Goal: Task Accomplishment & Management: Manage account settings

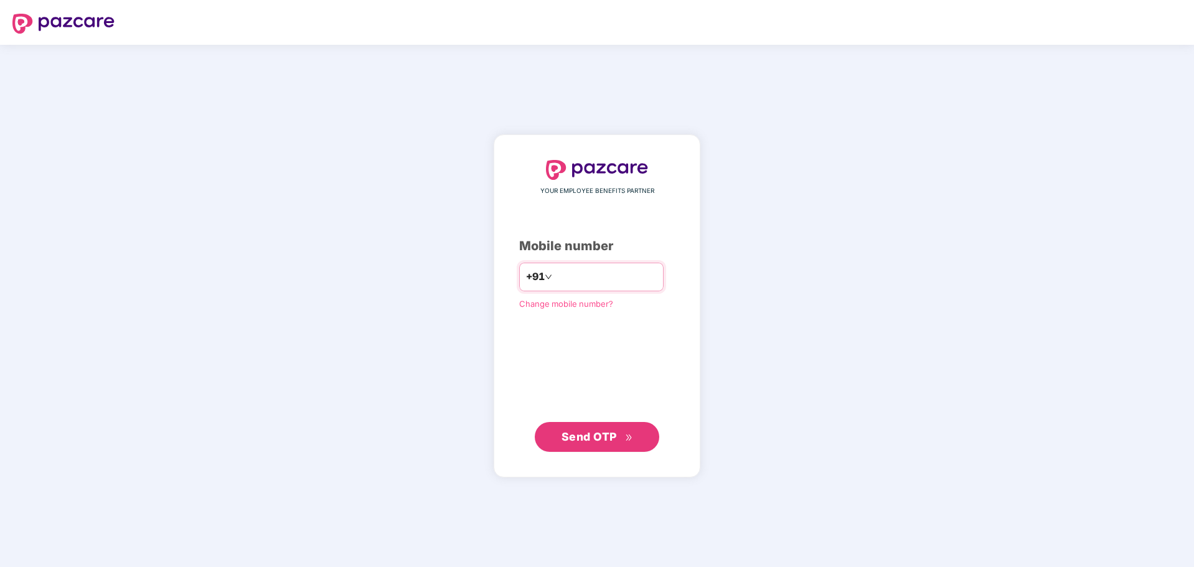
click at [614, 263] on div "+91" at bounding box center [591, 277] width 144 height 29
click at [620, 273] on input "number" at bounding box center [606, 277] width 102 height 20
click at [878, 316] on div "YOUR EMPLOYEE BENEFITS PARTNER Mobile number +91 Change mobile number? Send OTP" at bounding box center [597, 306] width 1194 height 522
click at [595, 263] on div "+91" at bounding box center [591, 277] width 144 height 29
click at [595, 274] on input "number" at bounding box center [606, 277] width 102 height 20
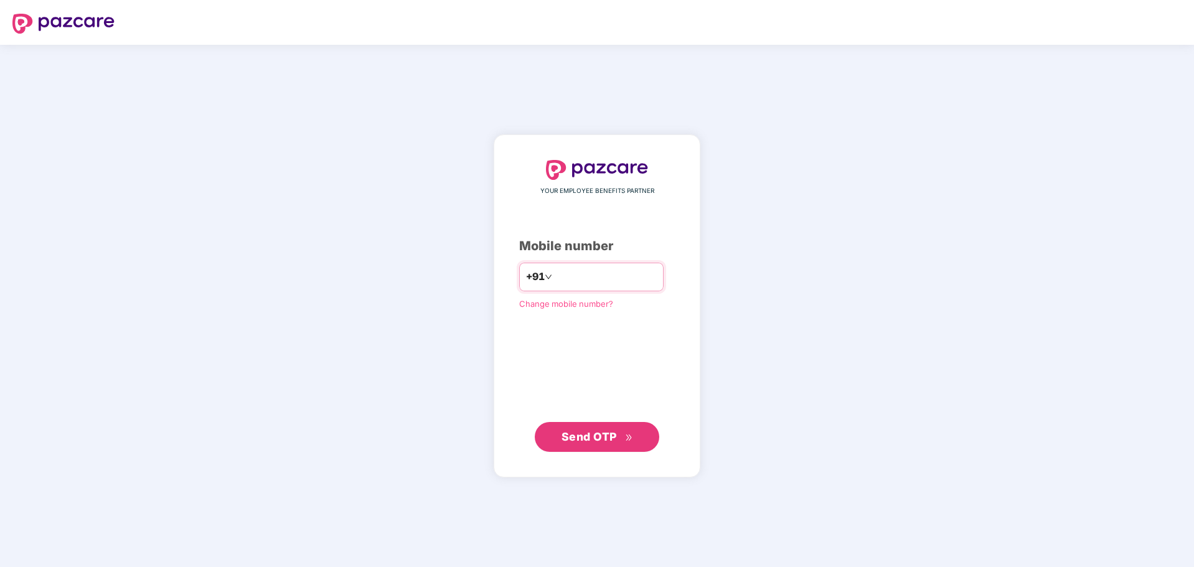
type input "**********"
click at [609, 438] on span "Send OTP" at bounding box center [588, 435] width 55 height 13
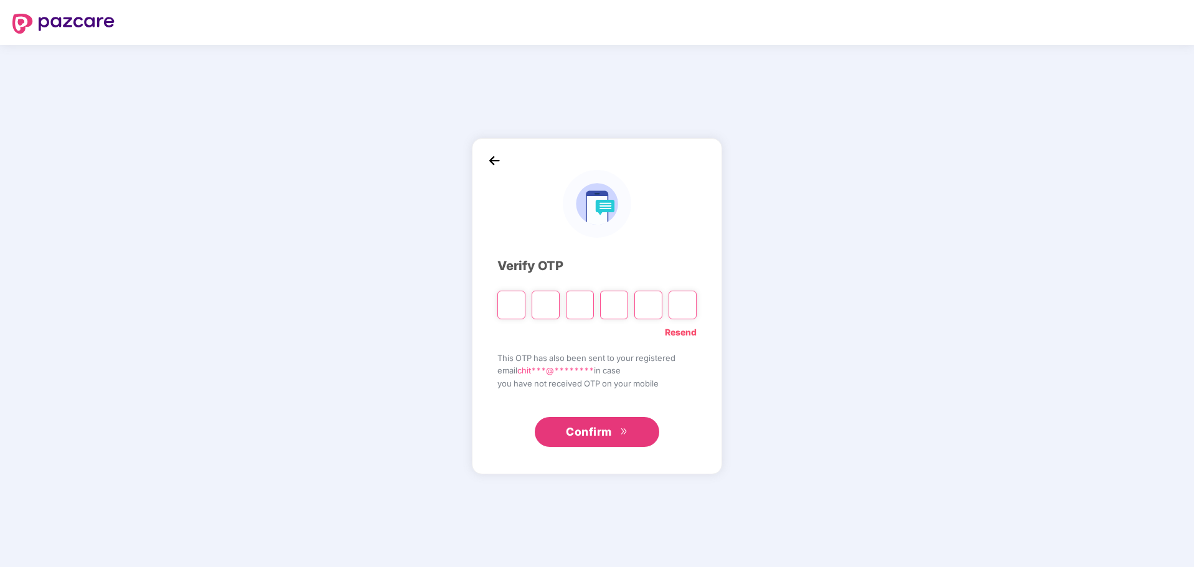
type input "*"
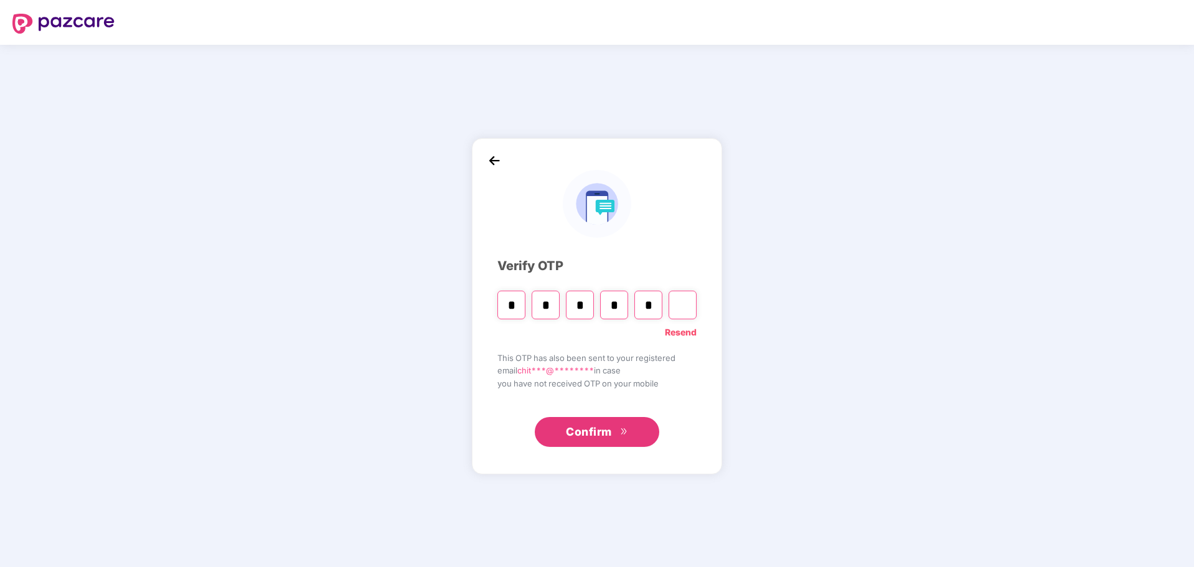
type input "*"
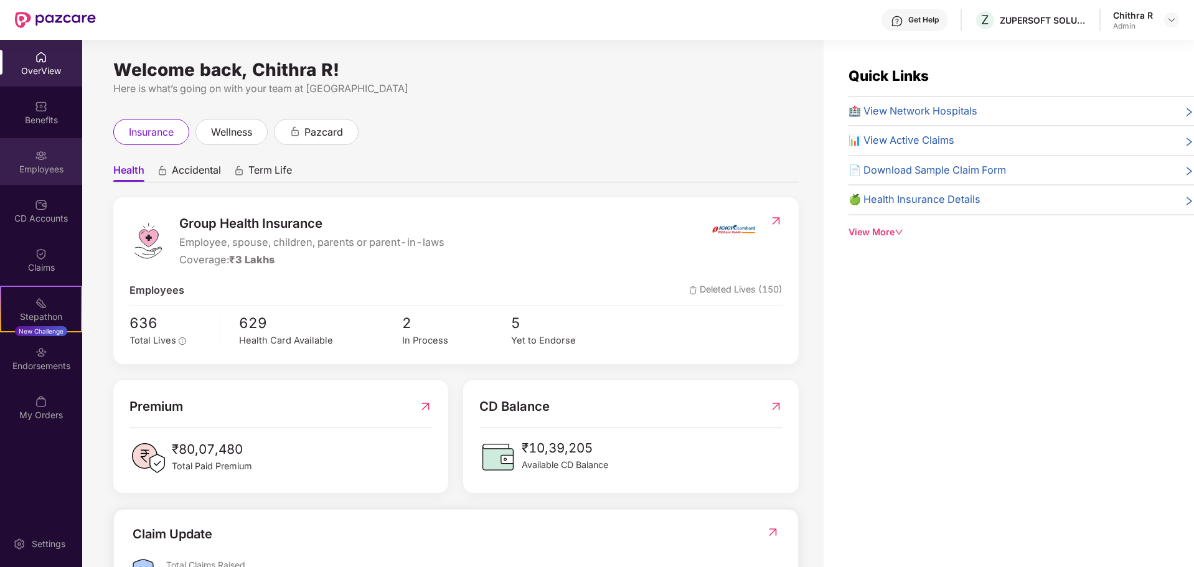
click at [50, 169] on div "Employees" at bounding box center [41, 169] width 82 height 12
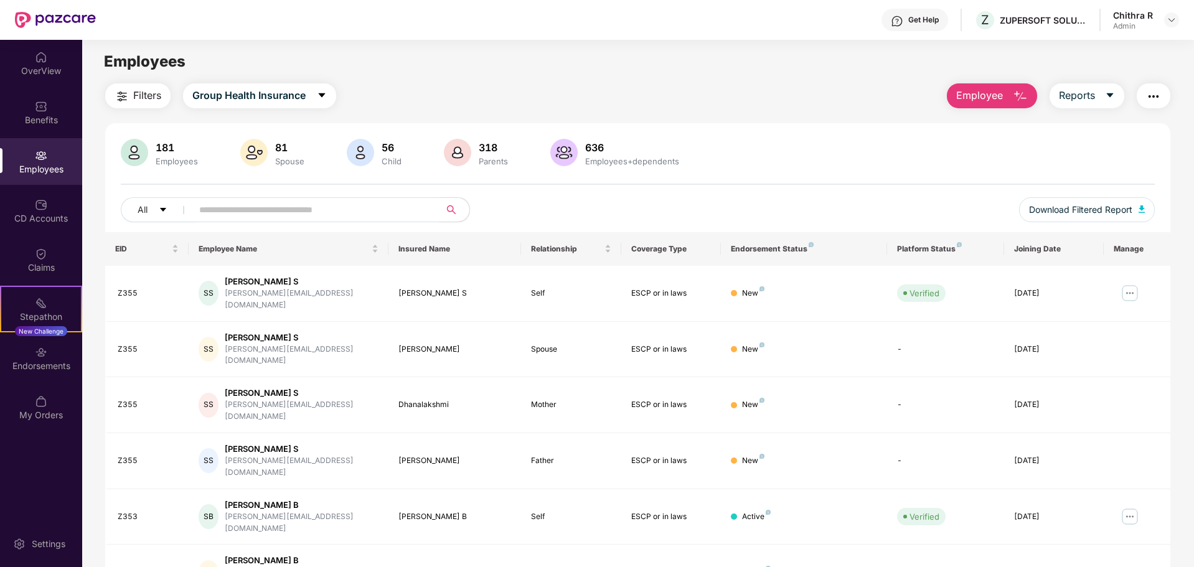
click at [252, 213] on input "text" at bounding box center [310, 209] width 223 height 19
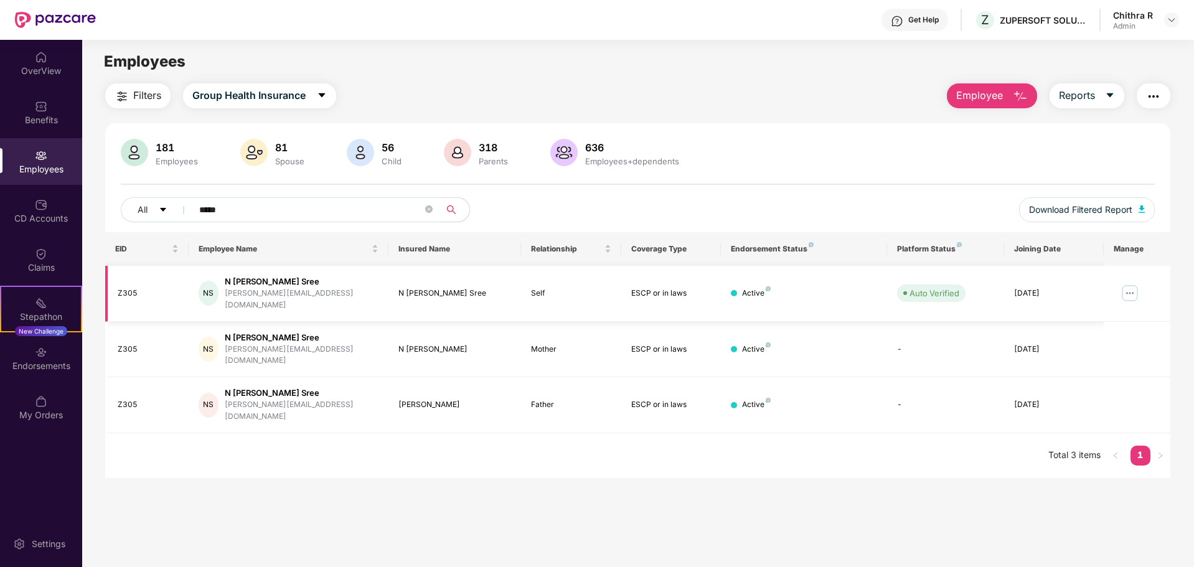
type input "*****"
click at [1130, 285] on img at bounding box center [1130, 293] width 20 height 20
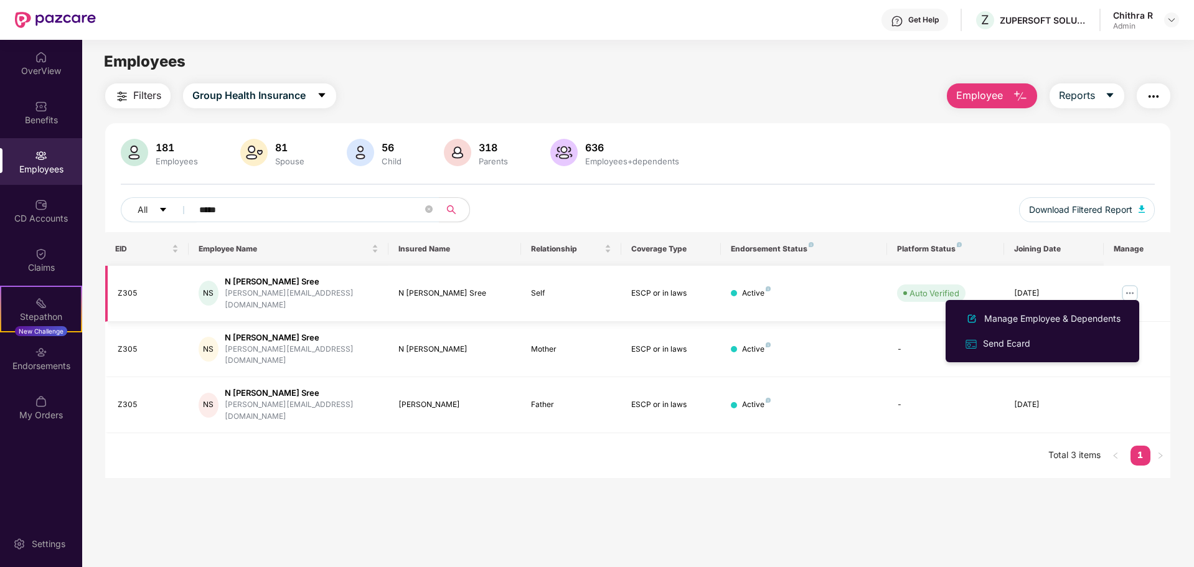
click at [249, 284] on div "N [PERSON_NAME] Sree" at bounding box center [302, 282] width 154 height 12
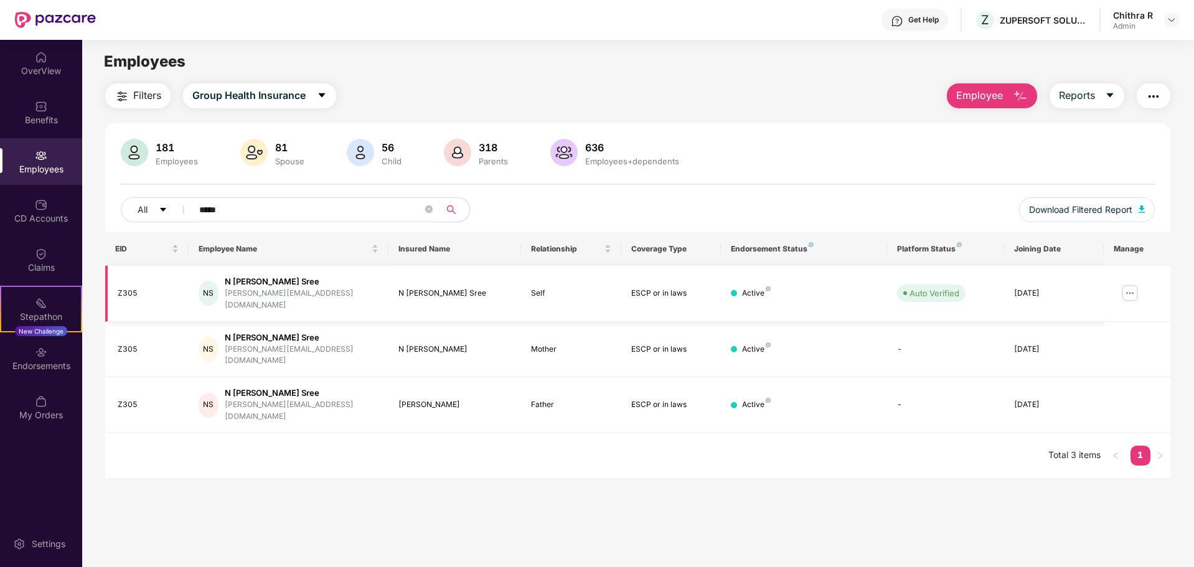
click at [251, 280] on div "N [PERSON_NAME] Sree" at bounding box center [302, 282] width 154 height 12
click at [131, 288] on div "Z305" at bounding box center [148, 294] width 61 height 12
click at [1131, 286] on img at bounding box center [1130, 293] width 20 height 20
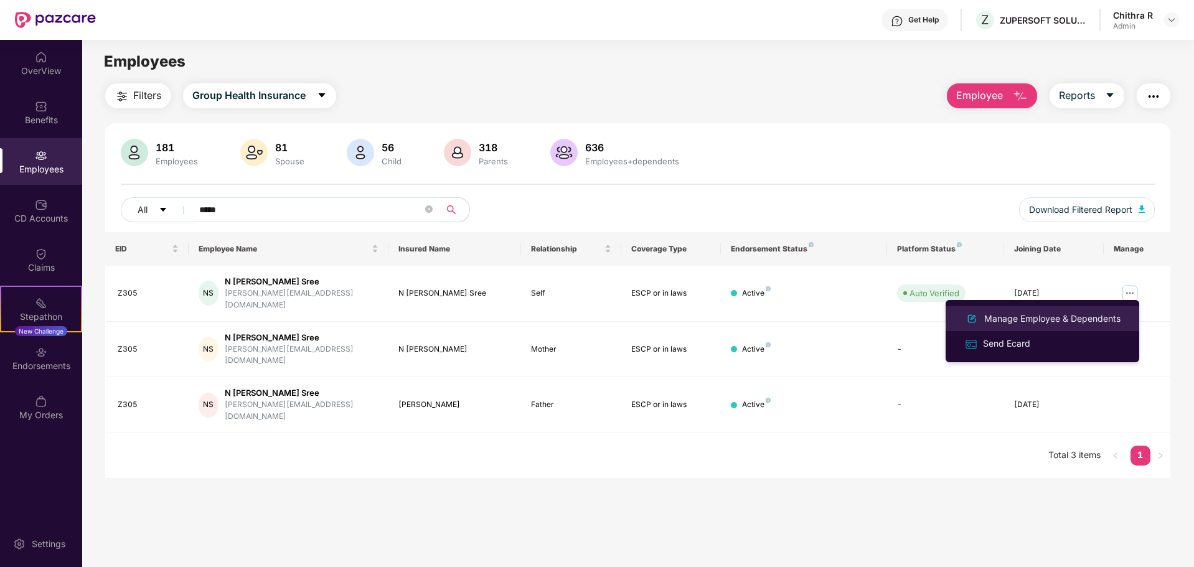
click at [1078, 317] on div "Manage Employee & Dependents" at bounding box center [1052, 319] width 141 height 14
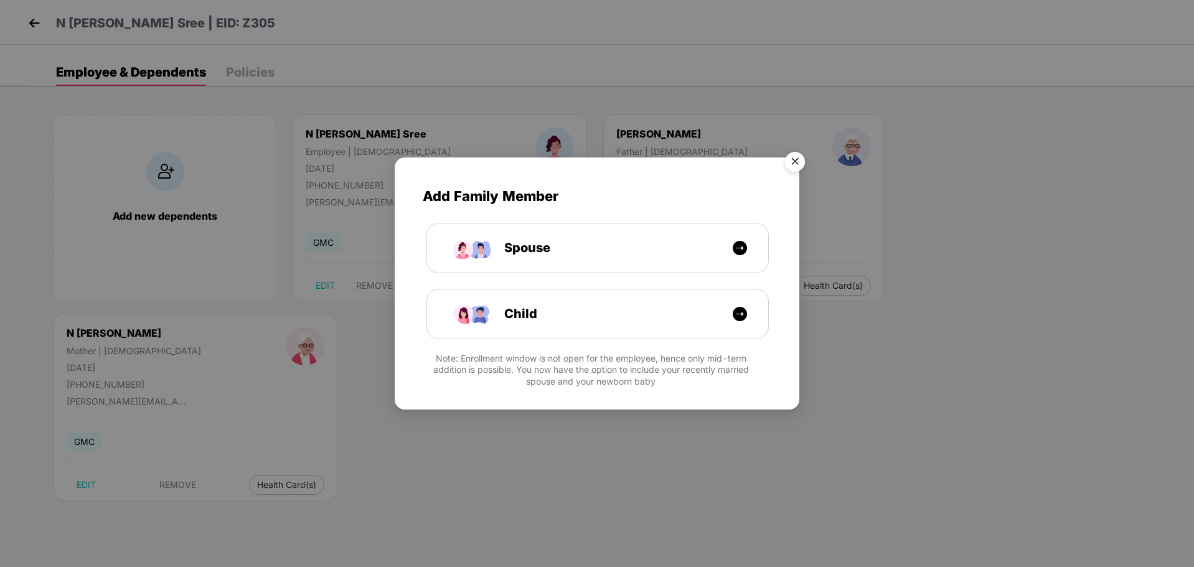
click at [795, 157] on img "Close" at bounding box center [794, 163] width 35 height 35
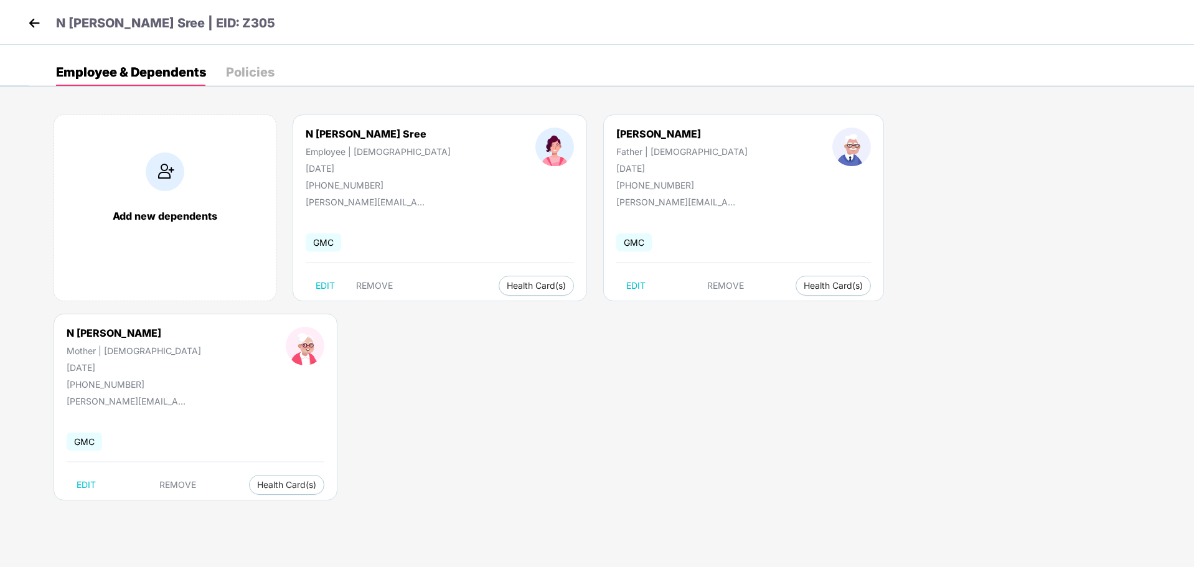
click at [29, 21] on img at bounding box center [34, 23] width 19 height 19
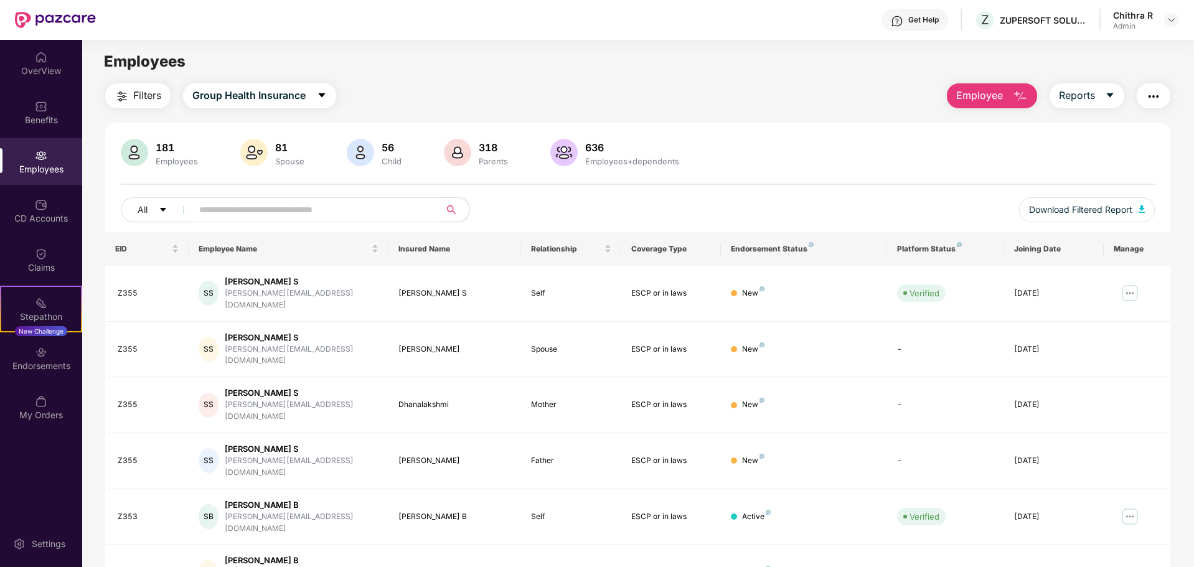
click at [279, 202] on input "text" at bounding box center [310, 209] width 223 height 19
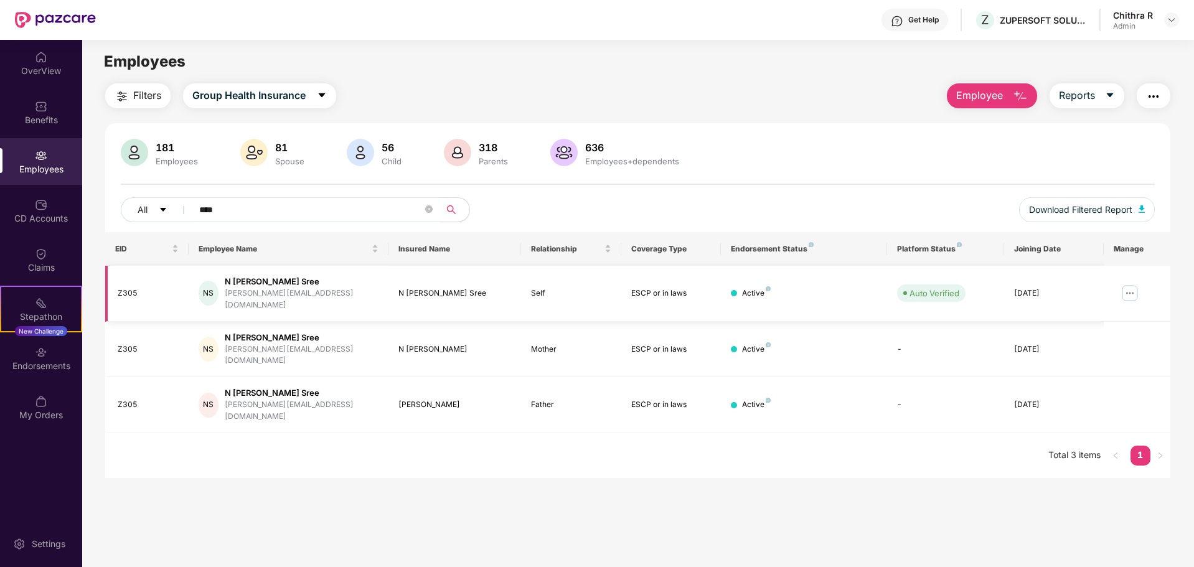
type input "****"
click at [1128, 290] on img at bounding box center [1130, 293] width 20 height 20
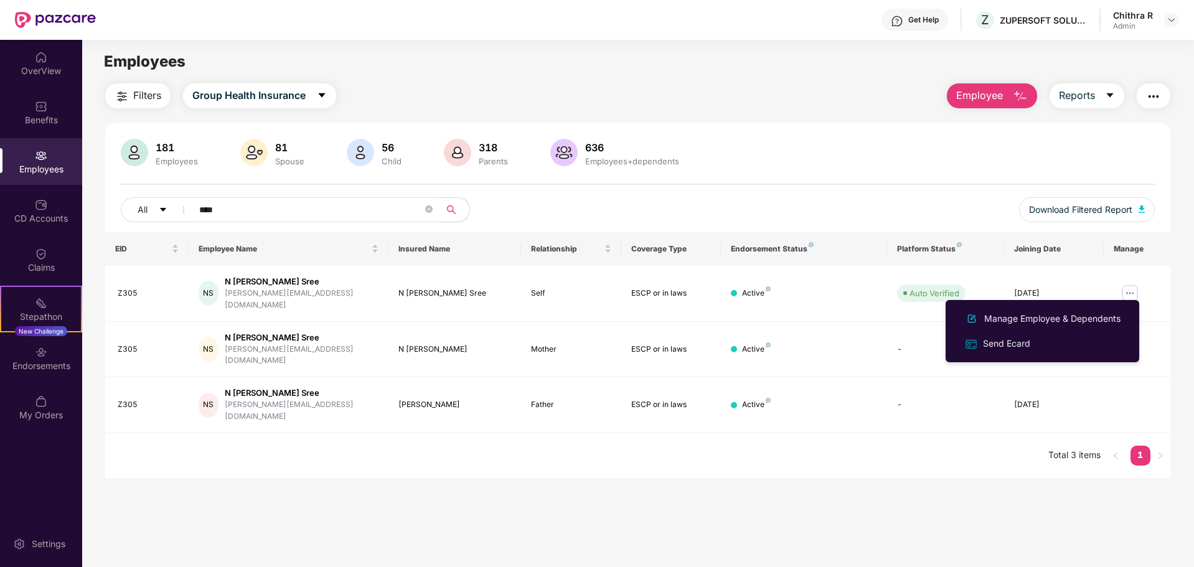
click at [1080, 466] on main "Employees Filters Group Health Insurance Employee Reports 181 Employees 81 Spou…" at bounding box center [637, 323] width 1111 height 567
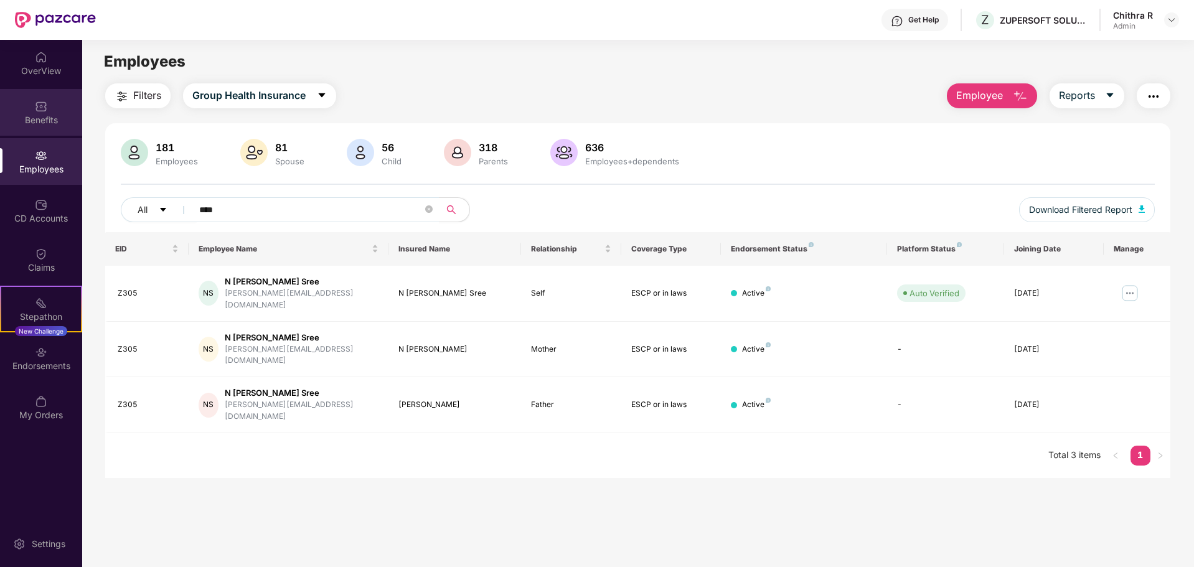
click at [47, 125] on div "Benefits" at bounding box center [41, 120] width 82 height 12
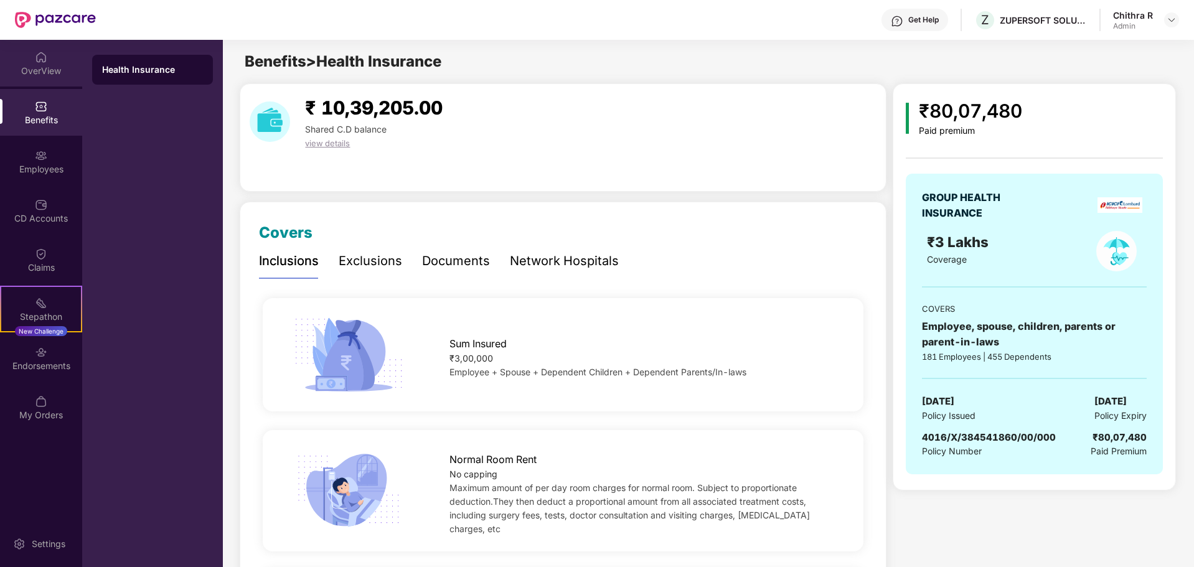
click at [59, 72] on div "OverView" at bounding box center [41, 71] width 82 height 12
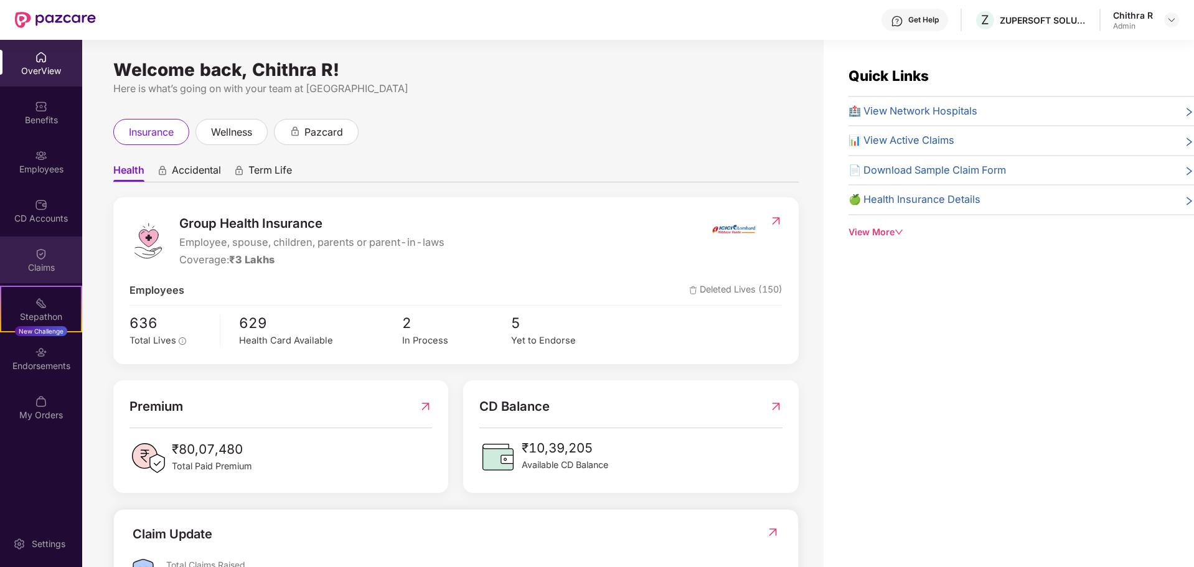
click at [54, 263] on div "Claims" at bounding box center [41, 267] width 82 height 12
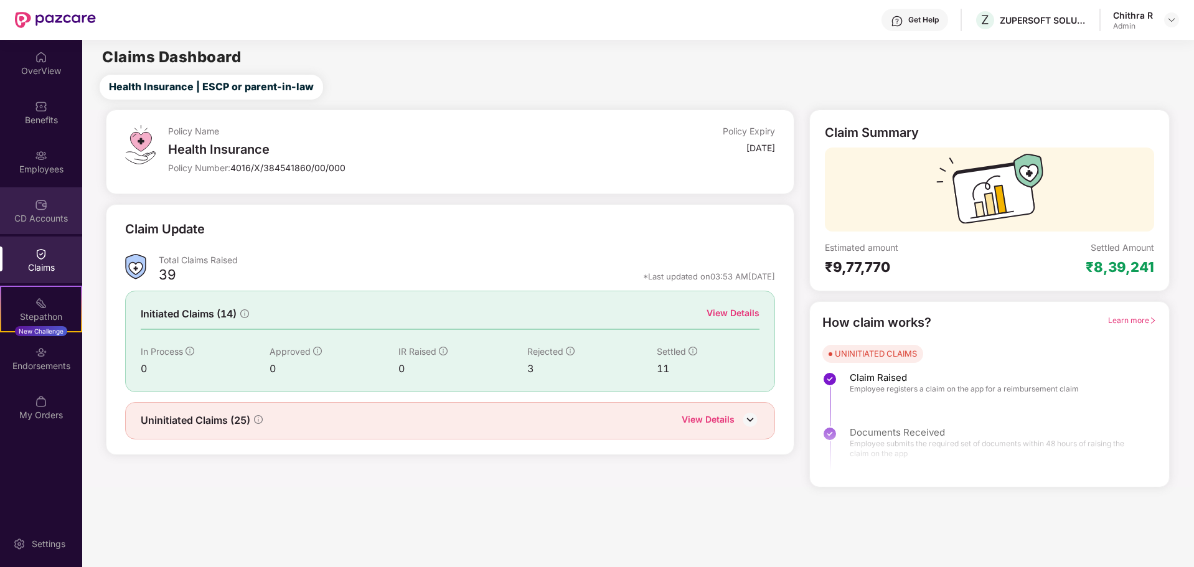
click at [41, 223] on div "CD Accounts" at bounding box center [41, 218] width 82 height 12
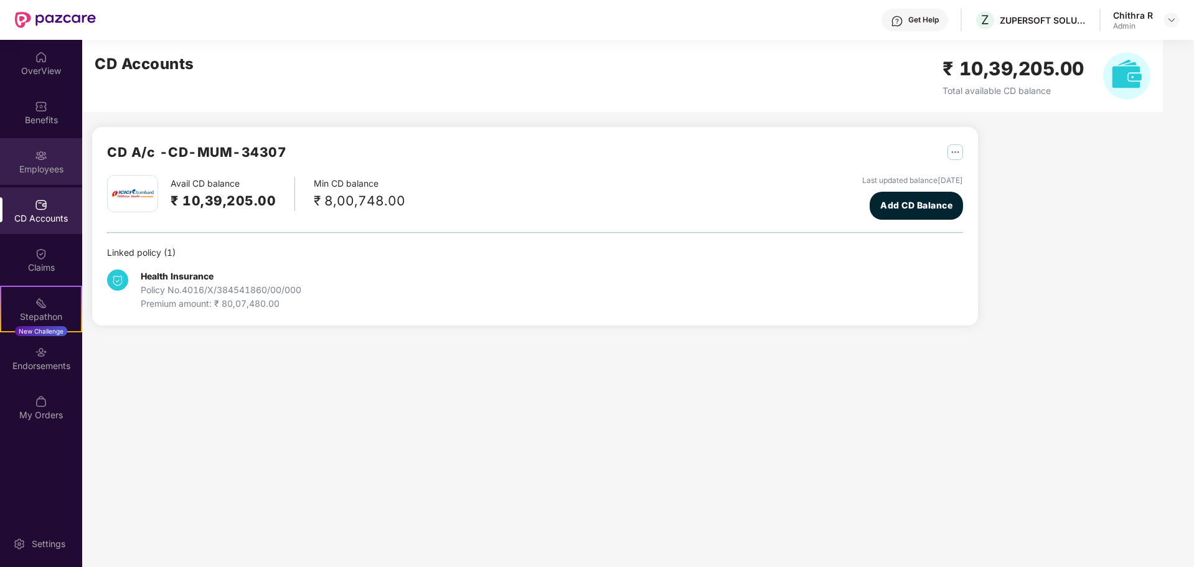
click at [40, 164] on div "Employees" at bounding box center [41, 169] width 82 height 12
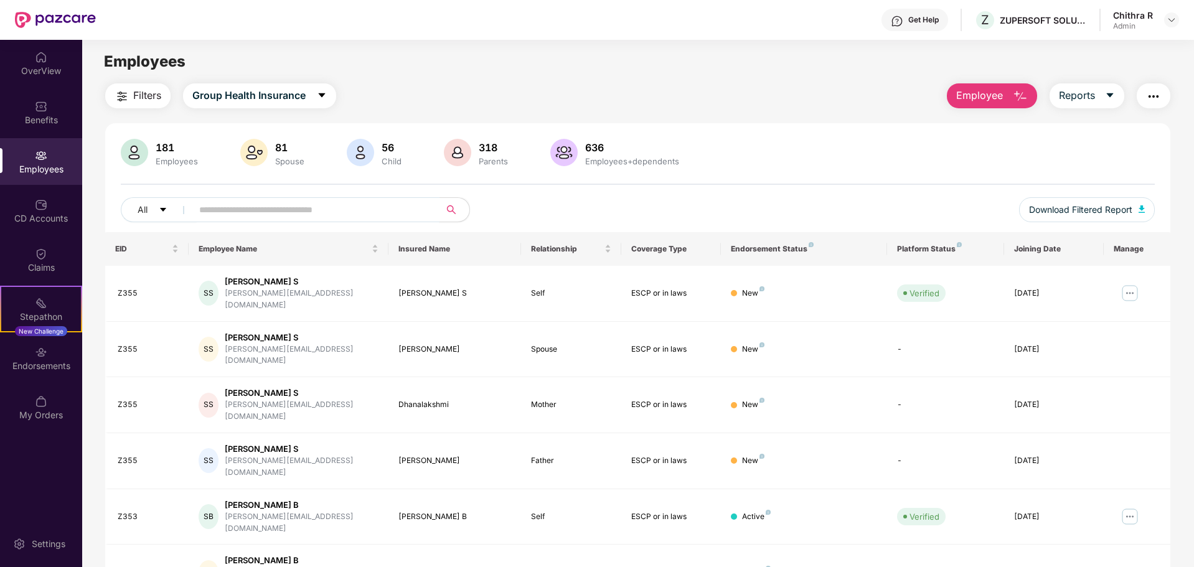
click at [307, 209] on input "text" at bounding box center [310, 209] width 223 height 19
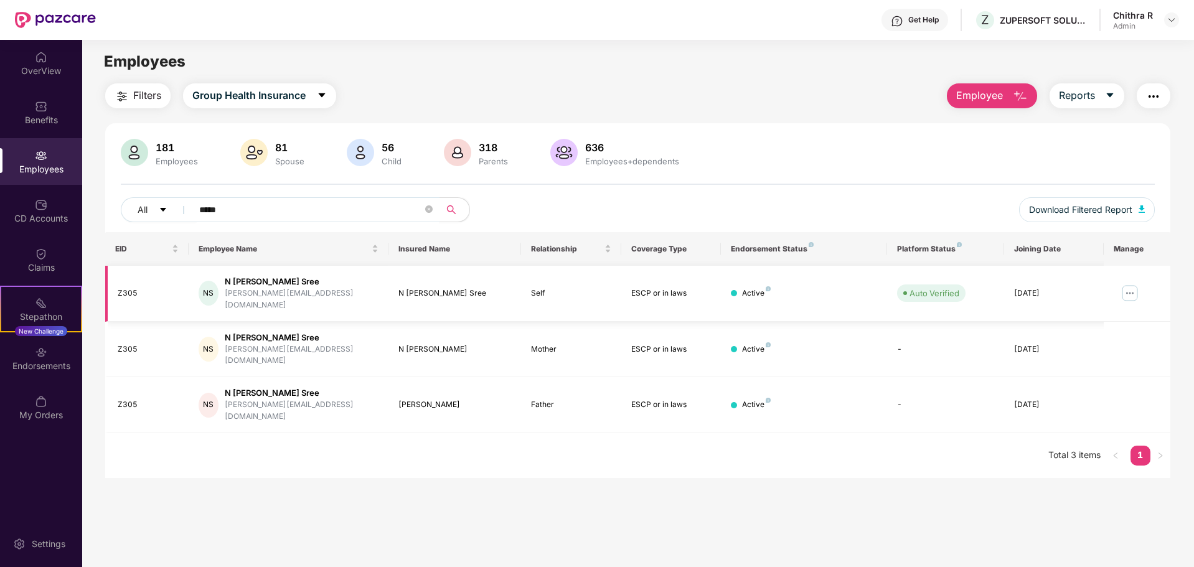
type input "*****"
click at [408, 293] on div "N [PERSON_NAME] Sree" at bounding box center [454, 294] width 113 height 12
click at [700, 292] on div "ESCP or in laws" at bounding box center [671, 294] width 80 height 12
click at [773, 291] on div "Active" at bounding box center [804, 294] width 146 height 12
drag, startPoint x: 1133, startPoint y: 293, endPoint x: 1128, endPoint y: 301, distance: 9.3
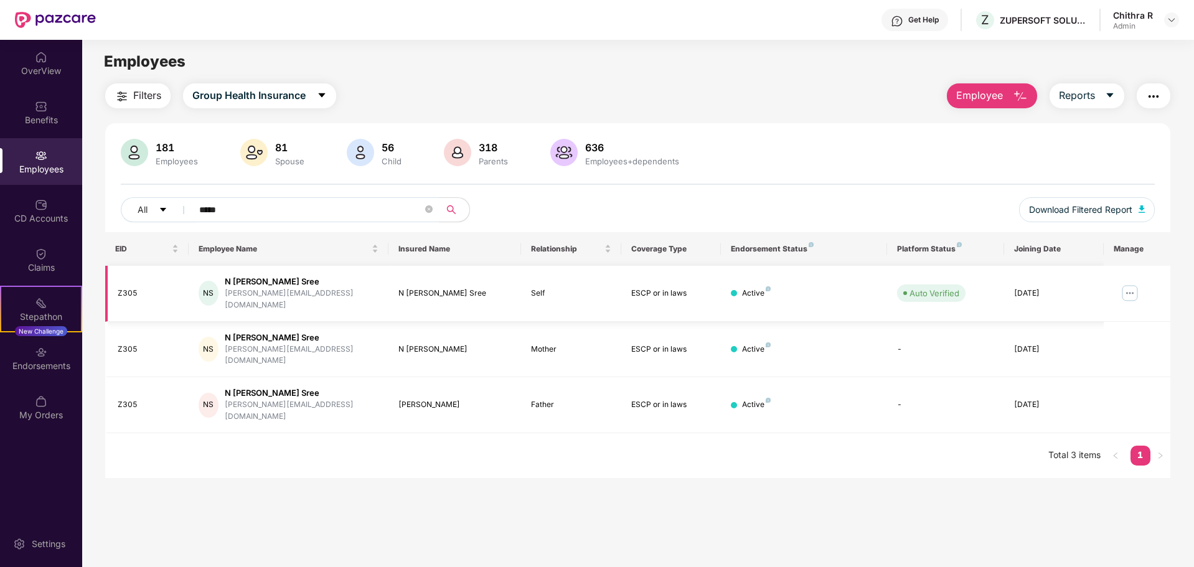
click at [1133, 293] on img at bounding box center [1130, 293] width 20 height 20
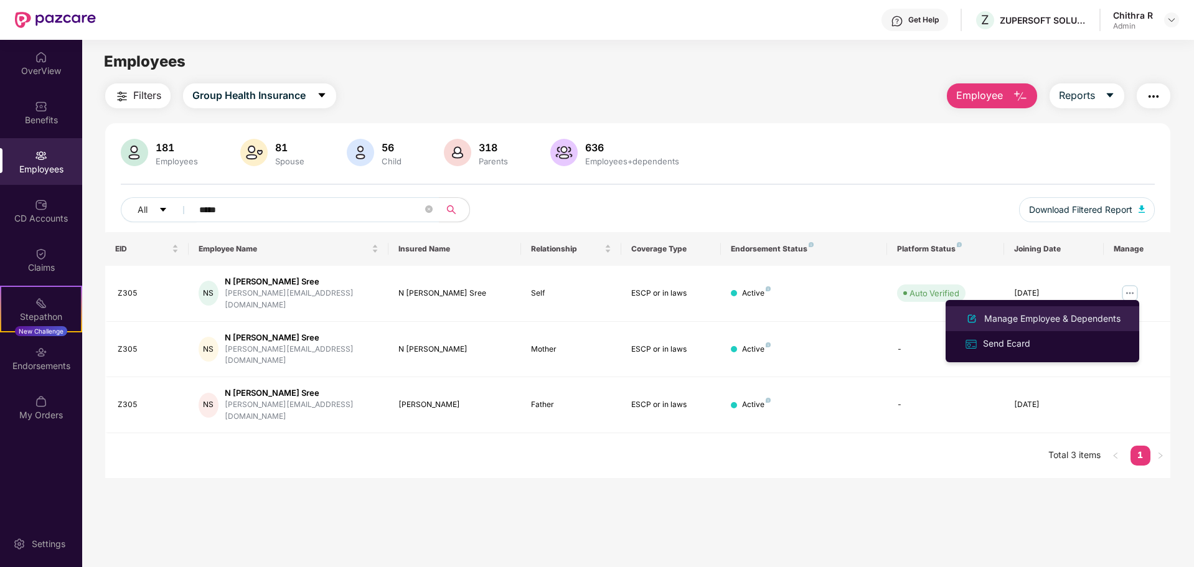
click at [1059, 325] on div "Manage Employee & Dependents" at bounding box center [1052, 319] width 141 height 14
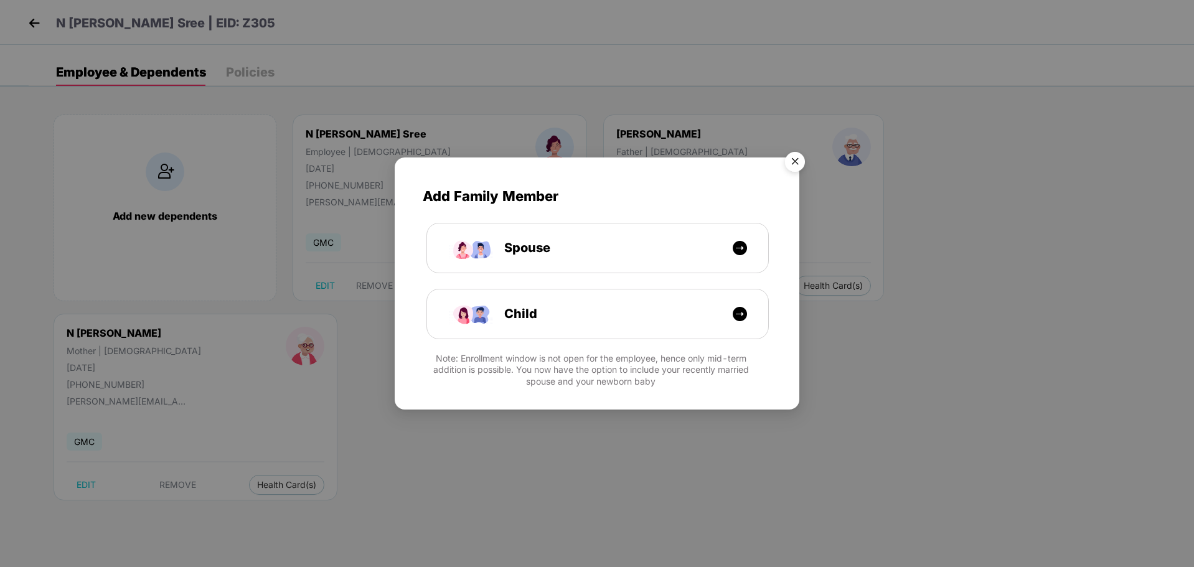
click at [799, 162] on img "Close" at bounding box center [794, 163] width 35 height 35
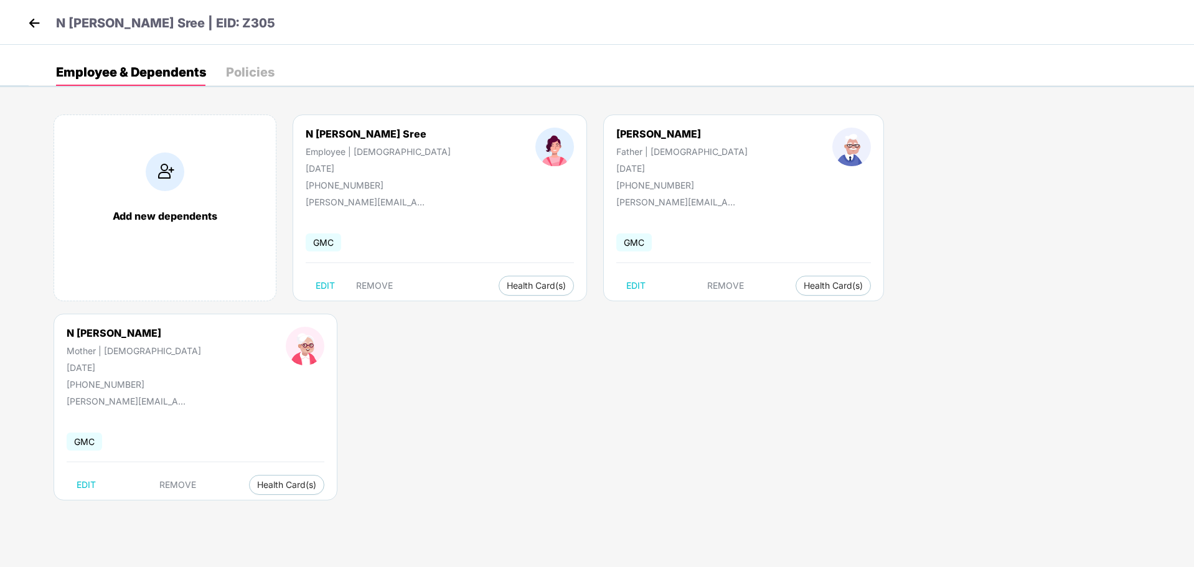
click at [266, 78] on div "Policies" at bounding box center [250, 72] width 49 height 12
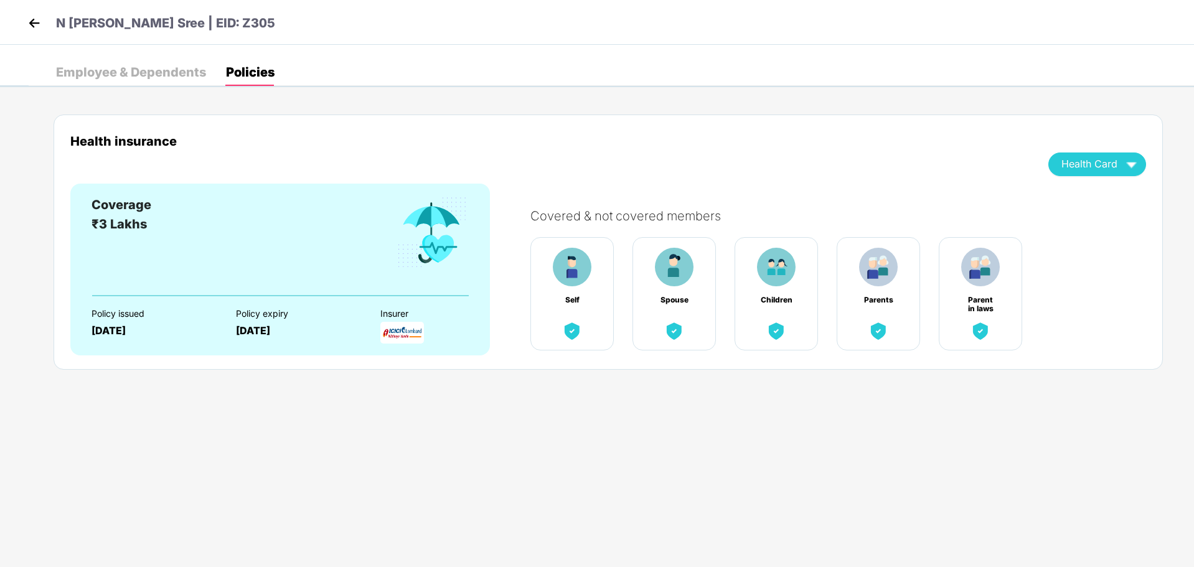
click at [113, 73] on div "Employee & Dependents" at bounding box center [131, 72] width 150 height 12
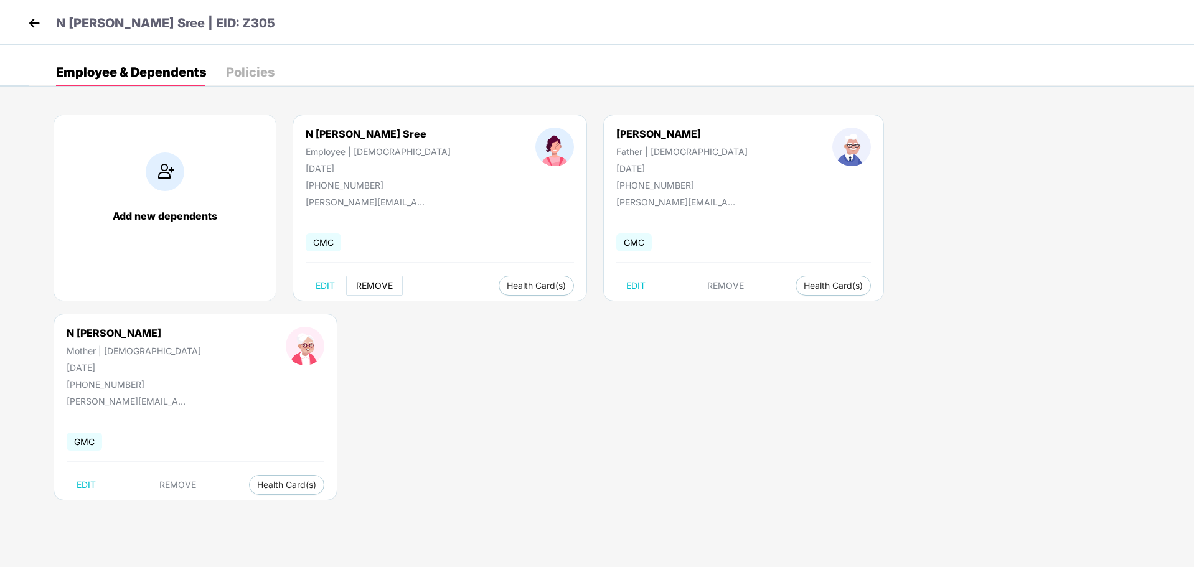
click at [373, 289] on span "REMOVE" at bounding box center [374, 286] width 37 height 10
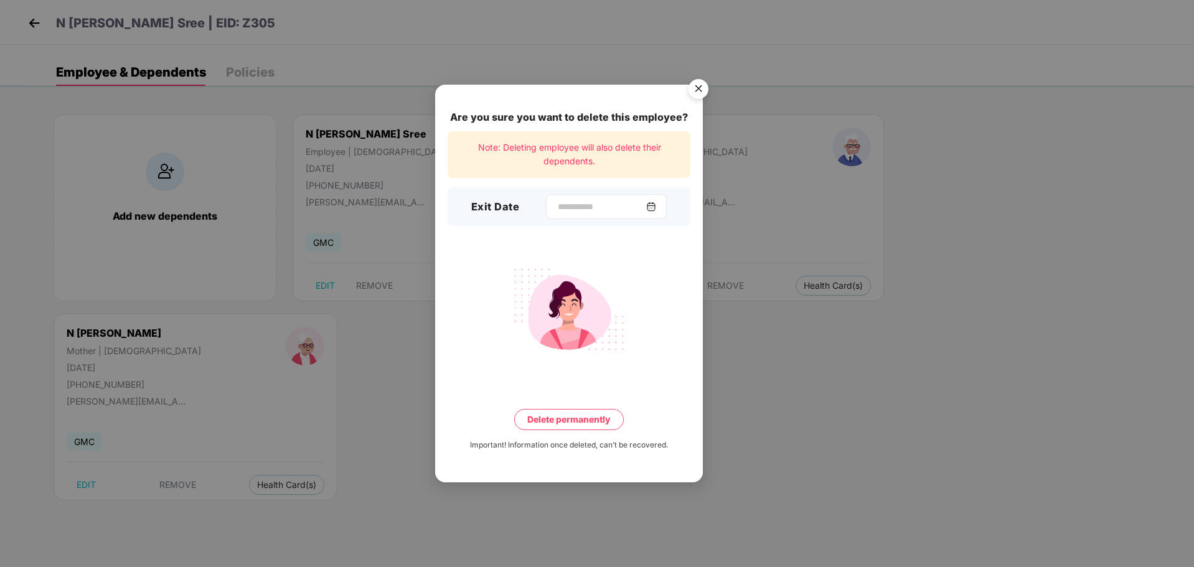
click at [656, 209] on img at bounding box center [651, 207] width 10 height 10
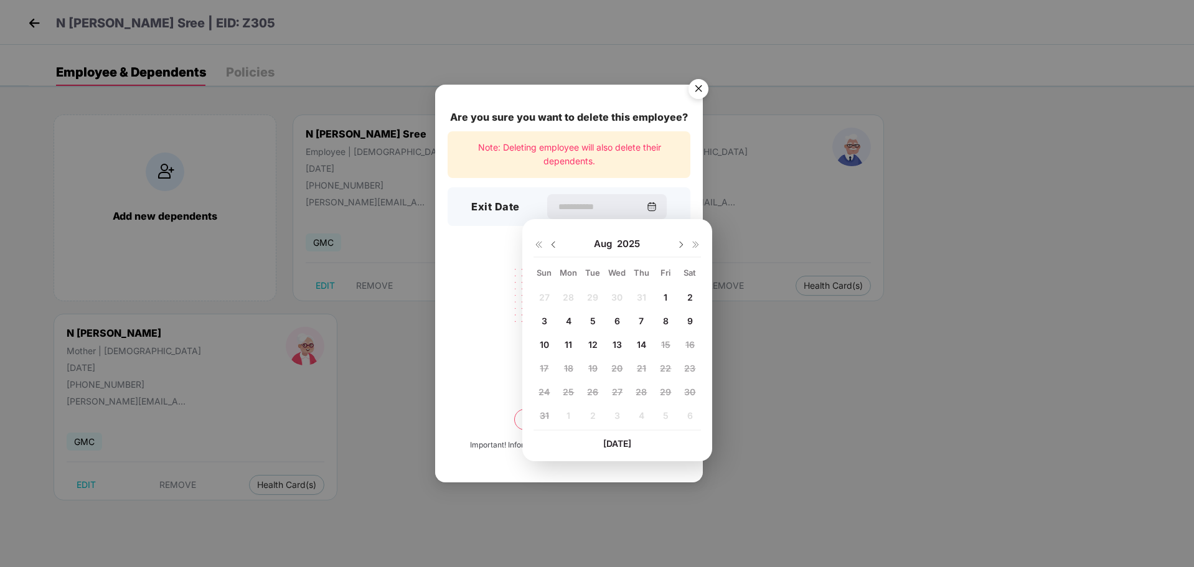
click at [641, 344] on span "14" at bounding box center [641, 344] width 9 height 11
type input "**********"
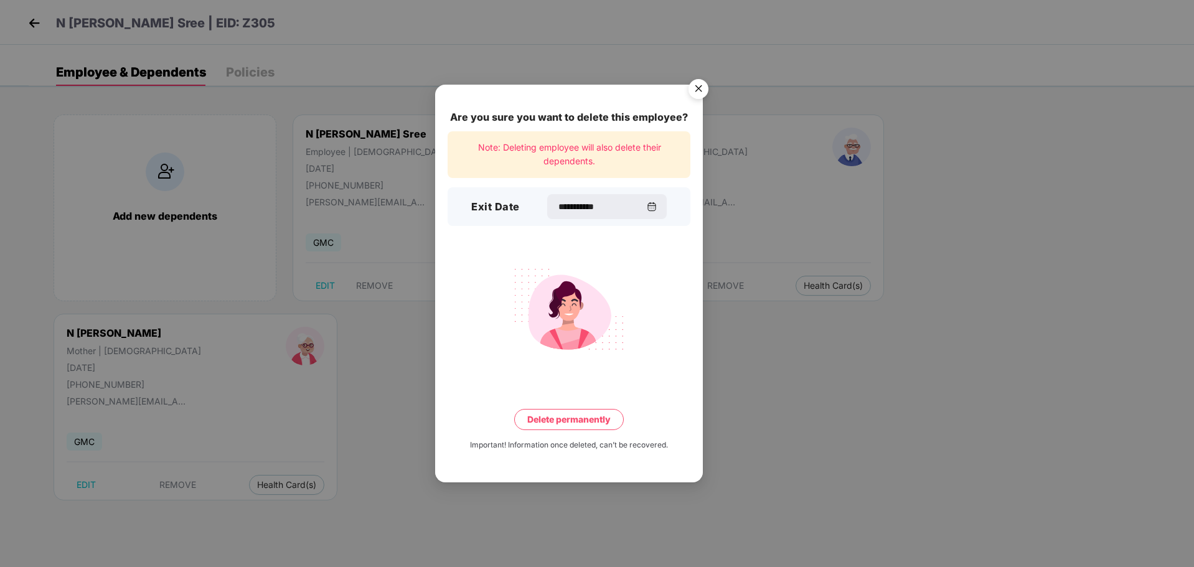
click at [580, 420] on button "Delete permanently" at bounding box center [569, 419] width 110 height 21
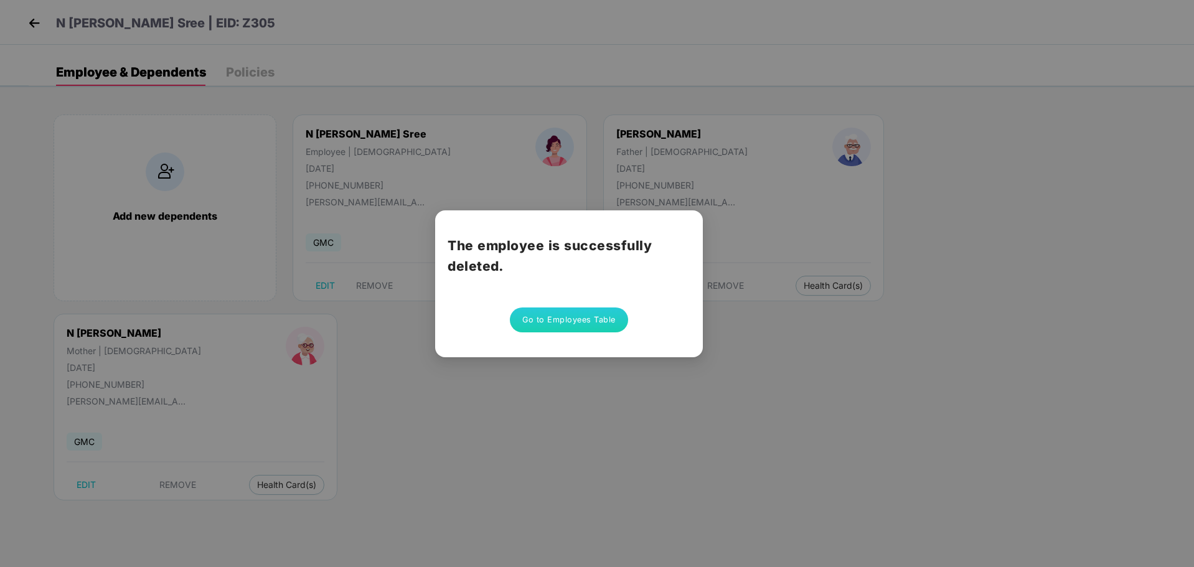
click at [588, 324] on button "Go to Employees Table" at bounding box center [569, 319] width 118 height 25
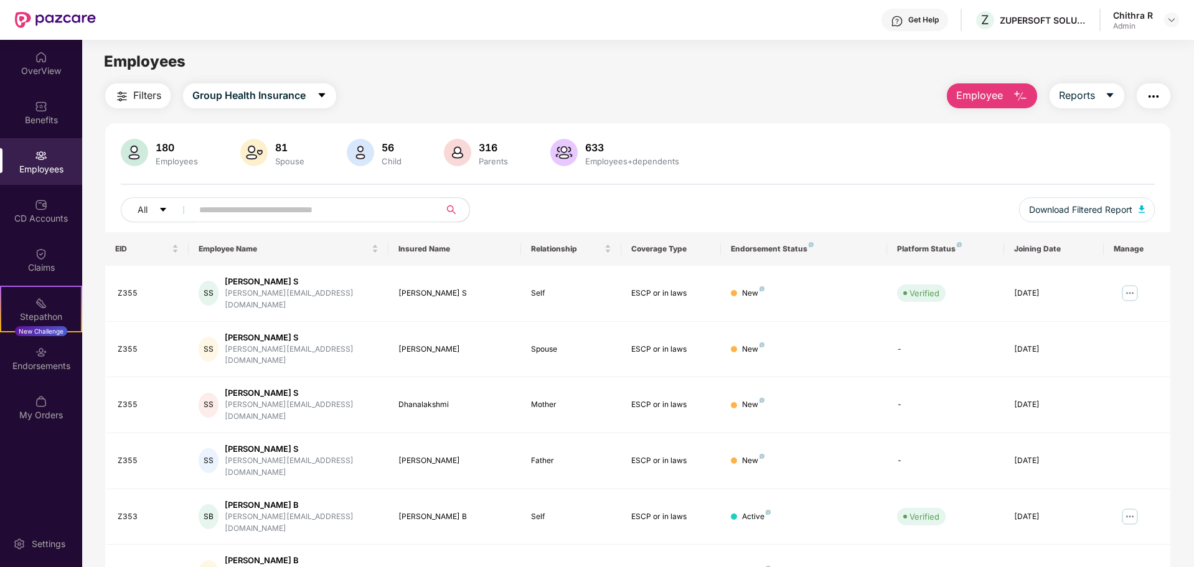
click at [213, 219] on span at bounding box center [311, 209] width 255 height 25
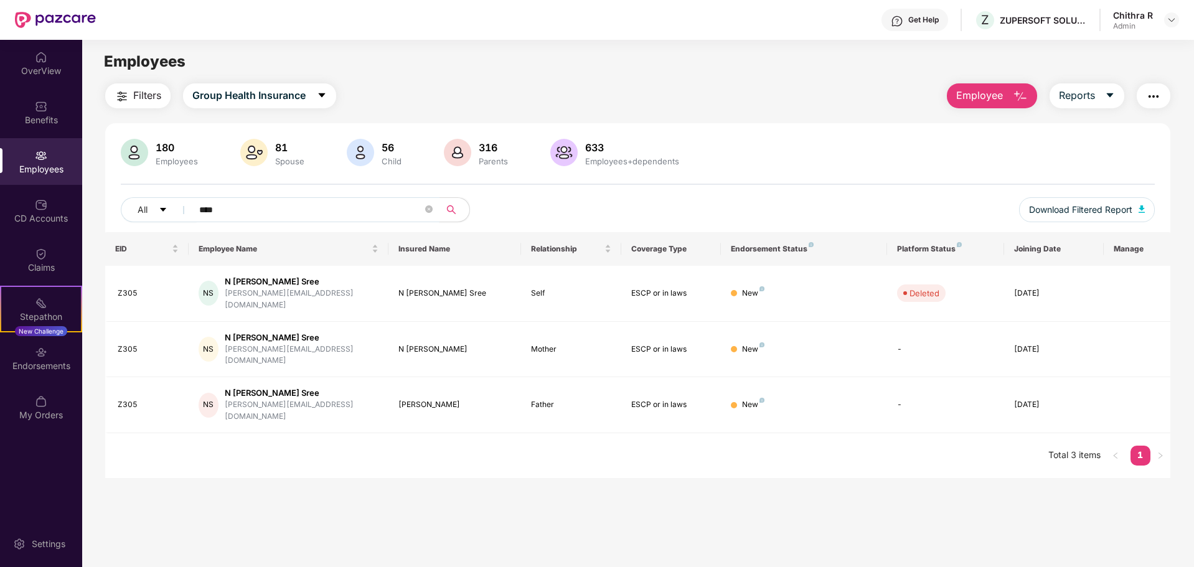
drag, startPoint x: 251, startPoint y: 212, endPoint x: 190, endPoint y: 215, distance: 61.1
click at [190, 215] on span "****" at bounding box center [311, 209] width 255 height 25
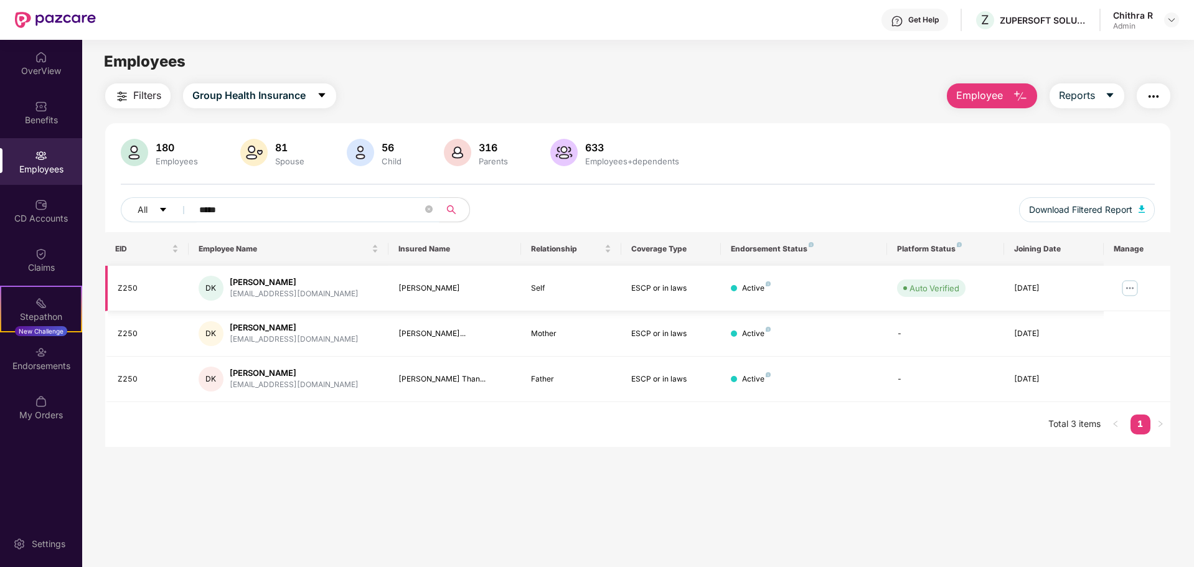
type input "*****"
click at [1129, 289] on img at bounding box center [1130, 288] width 20 height 20
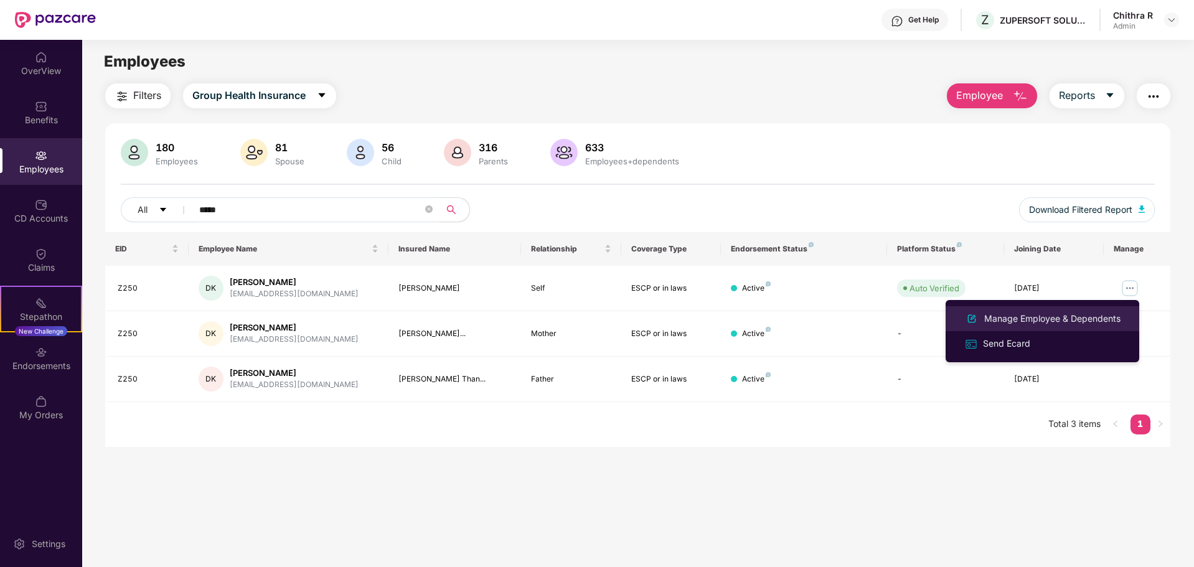
click at [1073, 314] on div "Manage Employee & Dependents" at bounding box center [1052, 319] width 141 height 14
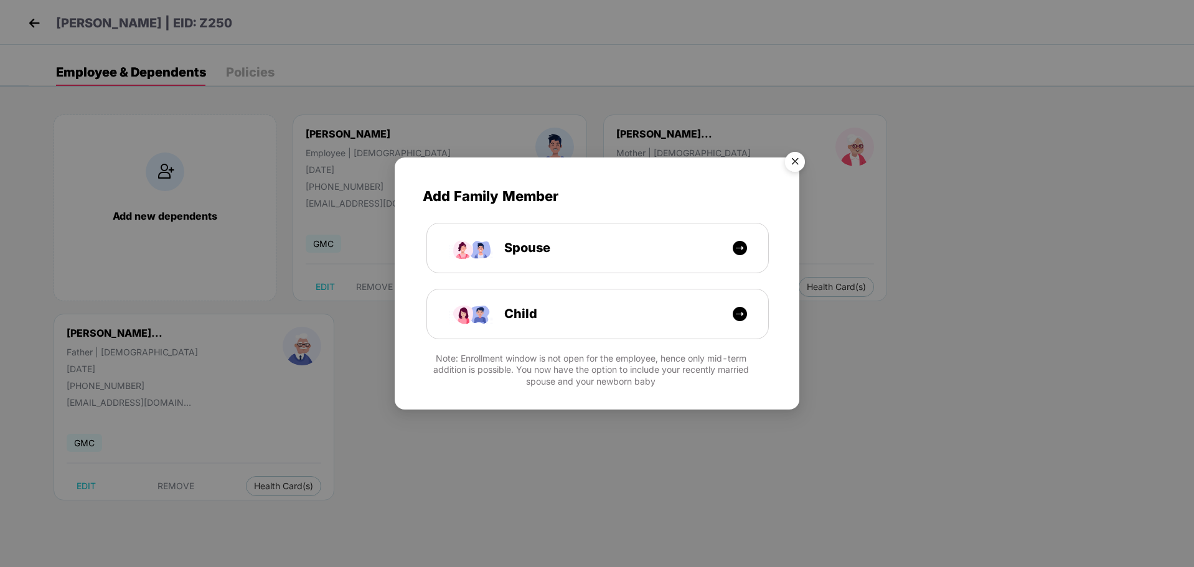
click at [799, 164] on img "Close" at bounding box center [794, 163] width 35 height 35
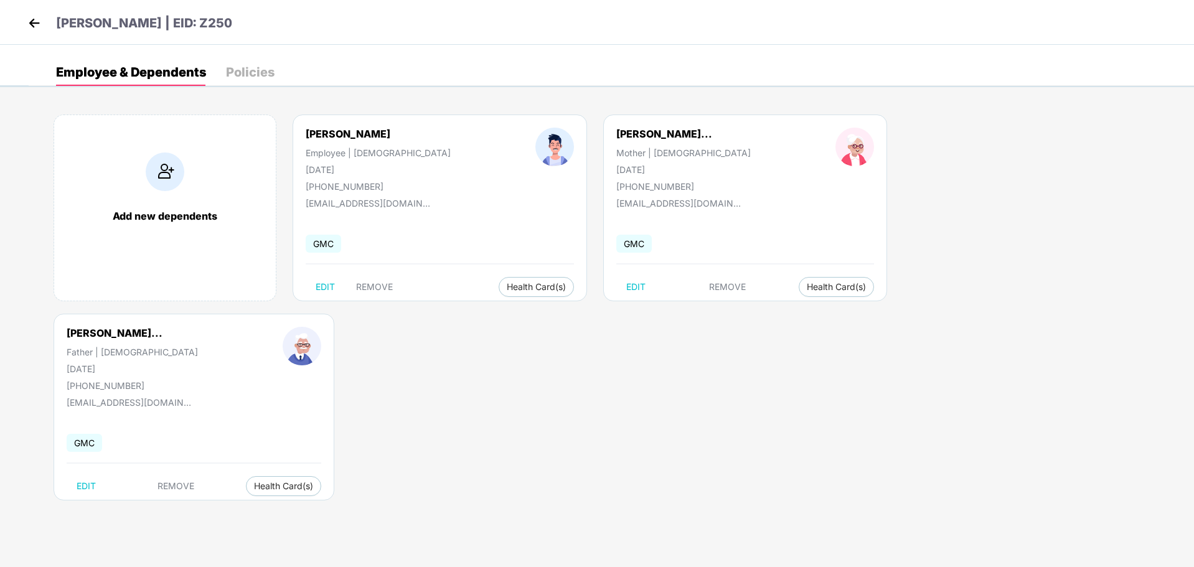
click at [241, 71] on div "Policies" at bounding box center [250, 72] width 49 height 12
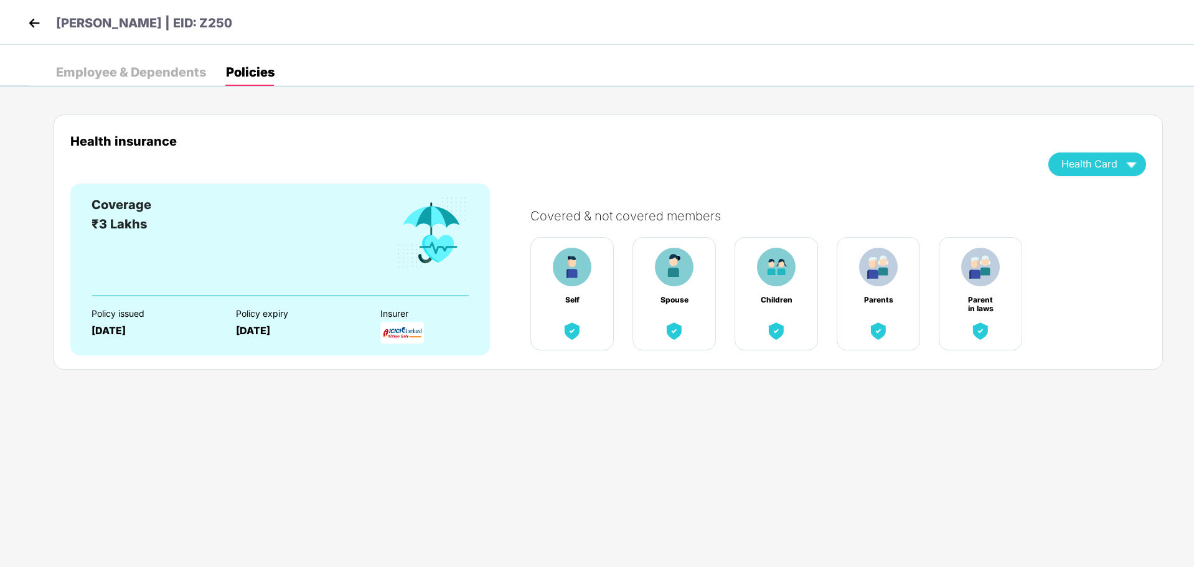
click at [34, 21] on img at bounding box center [34, 23] width 19 height 19
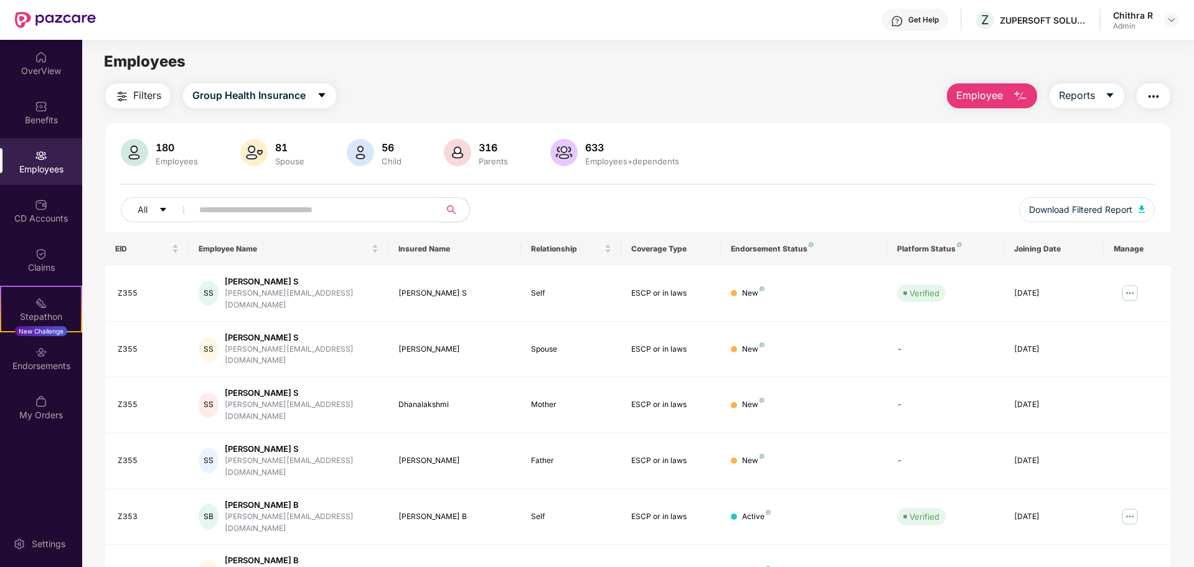
click at [509, 200] on div "All" at bounding box center [422, 209] width 603 height 25
click at [1173, 16] on img at bounding box center [1171, 20] width 10 height 10
click at [1083, 82] on div "Logout" at bounding box center [1113, 74] width 162 height 24
